Goal: Task Accomplishment & Management: Manage account settings

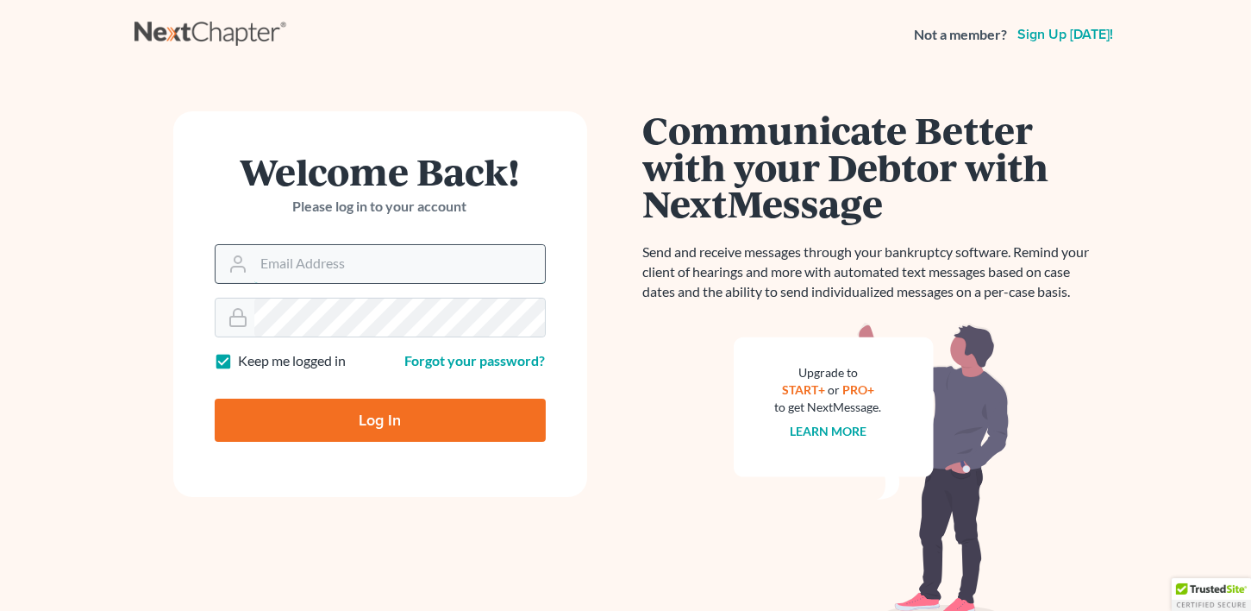
click at [298, 254] on input "Email Address" at bounding box center [399, 264] width 291 height 38
click at [395, 375] on form "Welcome Back! Please log in to your account Email Address Password Keep me logg…" at bounding box center [380, 304] width 414 height 386
click at [278, 258] on input "Email Address" at bounding box center [399, 264] width 291 height 38
type input "[EMAIL_ADDRESS][DOMAIN_NAME]"
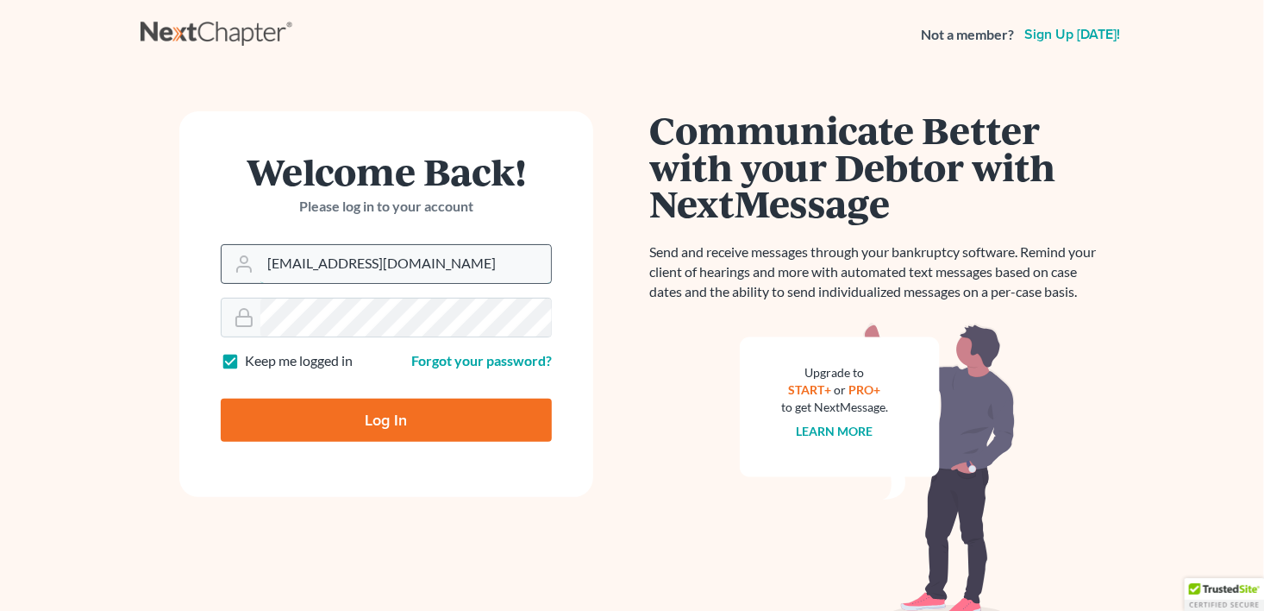
click at [329, 275] on input "[EMAIL_ADDRESS][DOMAIN_NAME]" at bounding box center [405, 264] width 291 height 38
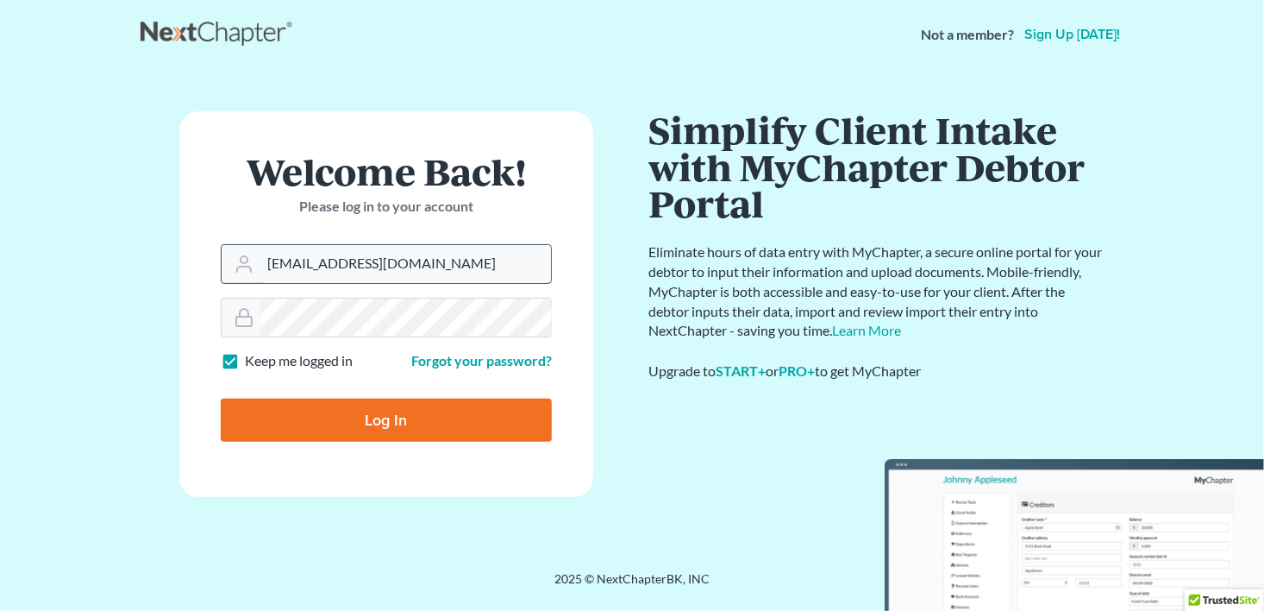
click at [329, 275] on input "[EMAIL_ADDRESS][DOMAIN_NAME]" at bounding box center [405, 264] width 291 height 38
